Goal: Task Accomplishment & Management: Manage account settings

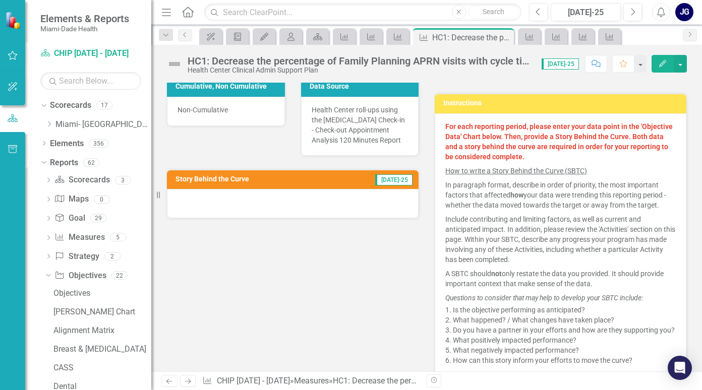
scroll to position [252, 0]
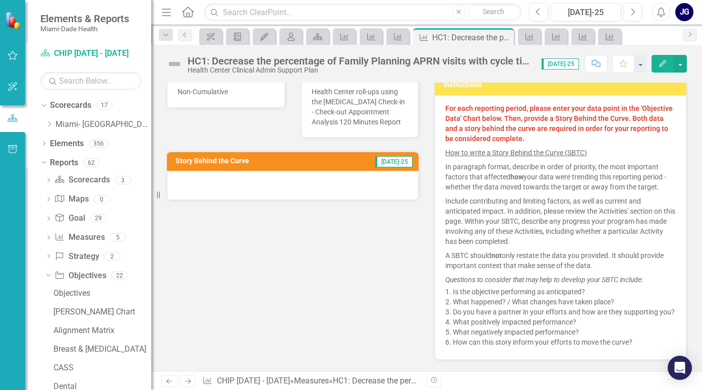
click at [493, 113] on strong "For each reporting period, please enter your data point in the 'Objective Data'…" at bounding box center [558, 123] width 227 height 38
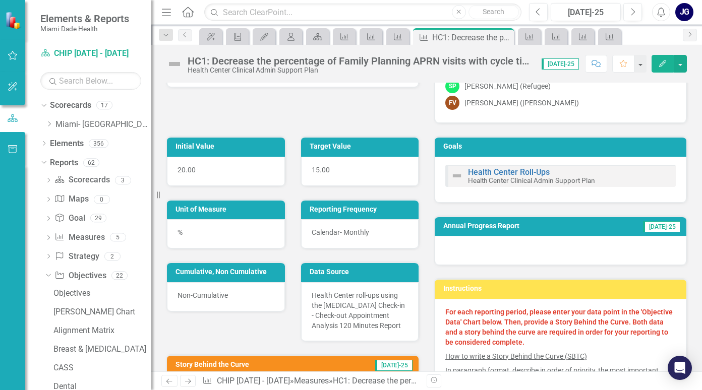
scroll to position [0, 0]
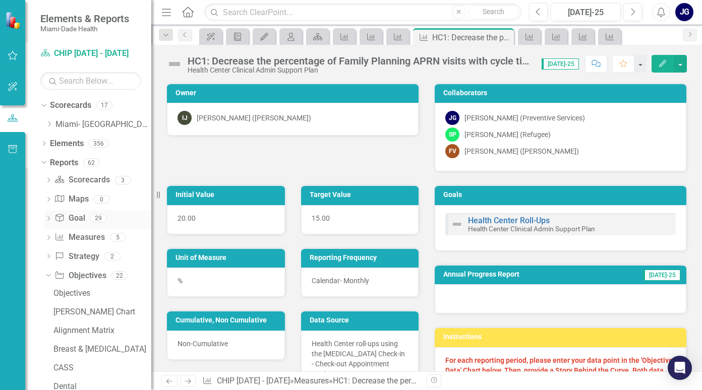
click at [48, 218] on icon "Dropdown" at bounding box center [48, 220] width 7 height 6
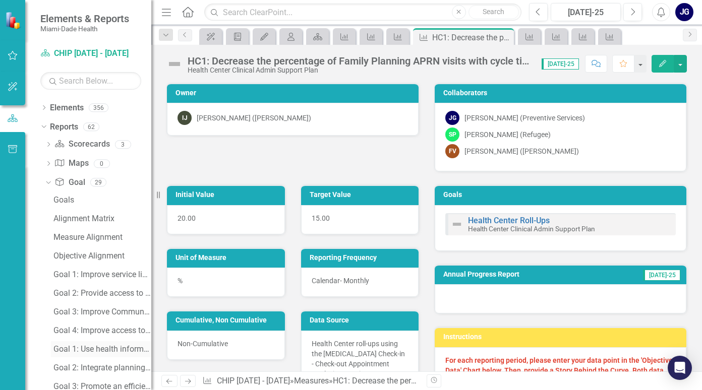
scroll to position [101, 0]
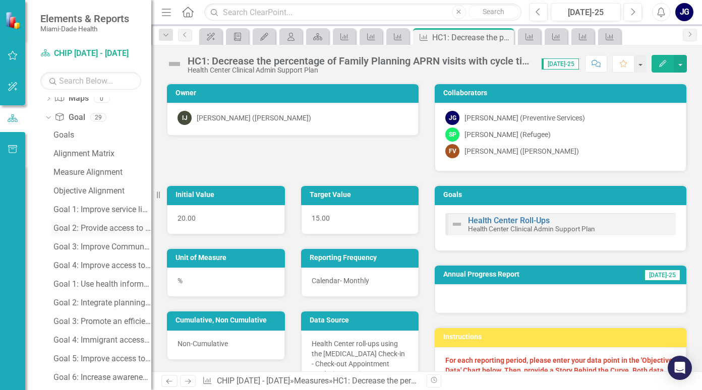
click at [97, 227] on div "Goal 2: Provide access to quality of educational services" at bounding box center [102, 228] width 98 height 9
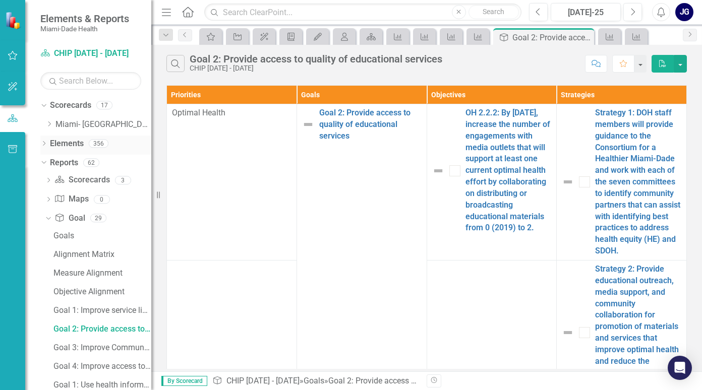
click at [43, 145] on icon "Dropdown" at bounding box center [43, 145] width 7 height 6
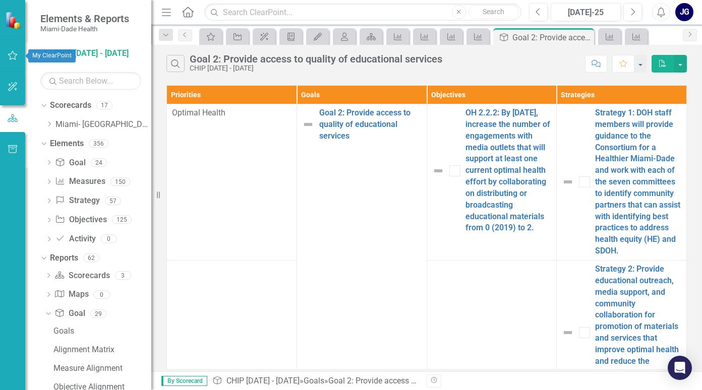
click at [12, 54] on icon "button" at bounding box center [13, 55] width 11 height 8
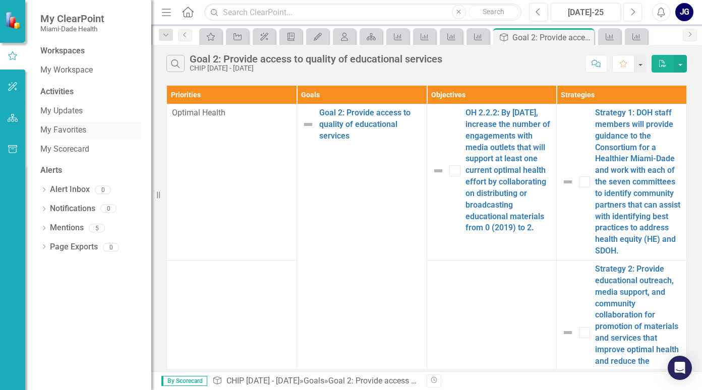
click at [65, 130] on link "My Favorites" at bounding box center [90, 131] width 101 height 12
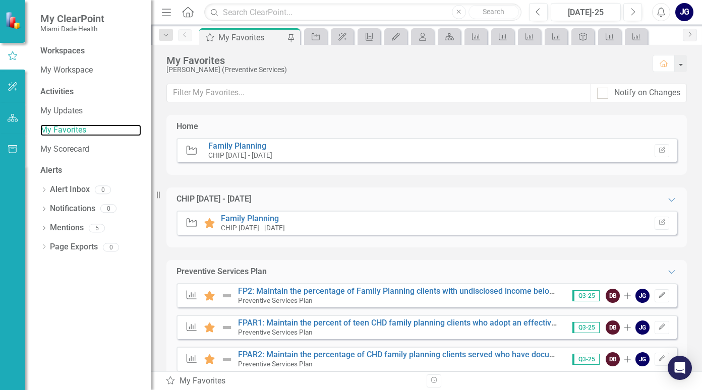
click at [40, 125] on link "My Favorites" at bounding box center [90, 131] width 101 height 12
